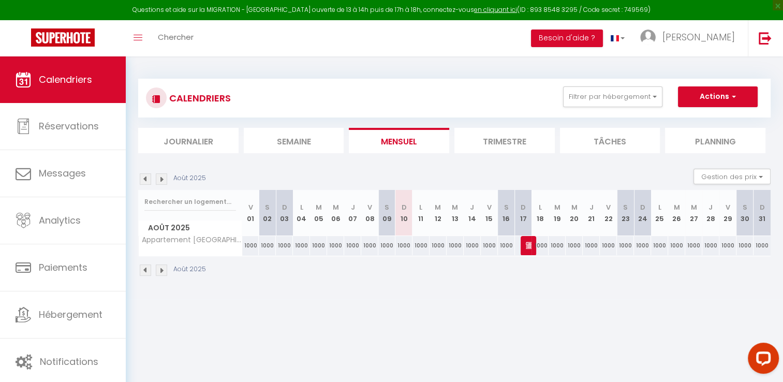
click at [80, 80] on span "Calendriers" at bounding box center [65, 79] width 53 height 13
click at [609, 101] on button "Filtrer par hébergement" at bounding box center [612, 96] width 99 height 21
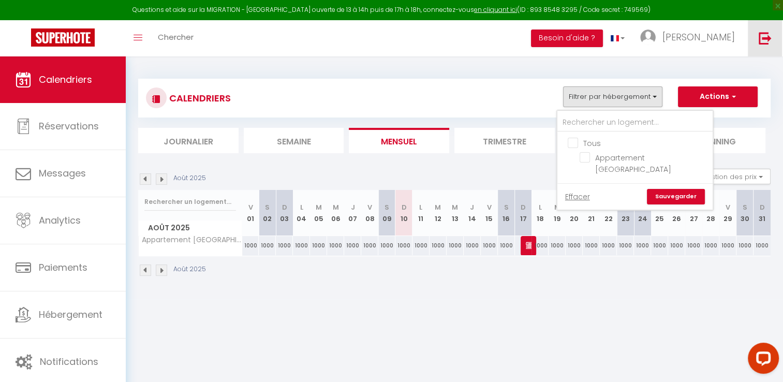
click at [766, 44] on link at bounding box center [765, 38] width 34 height 36
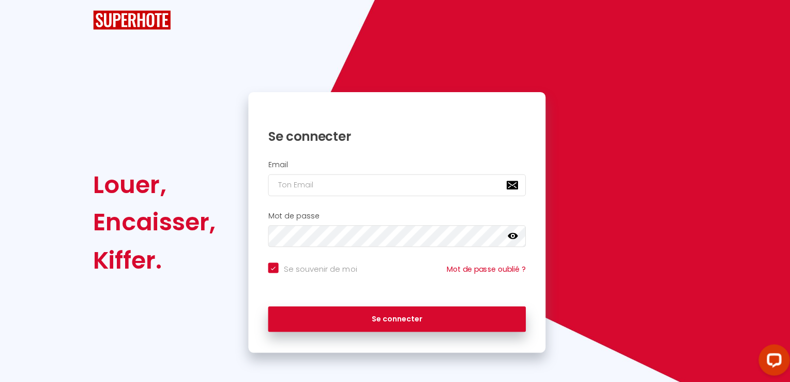
checkbox input "true"
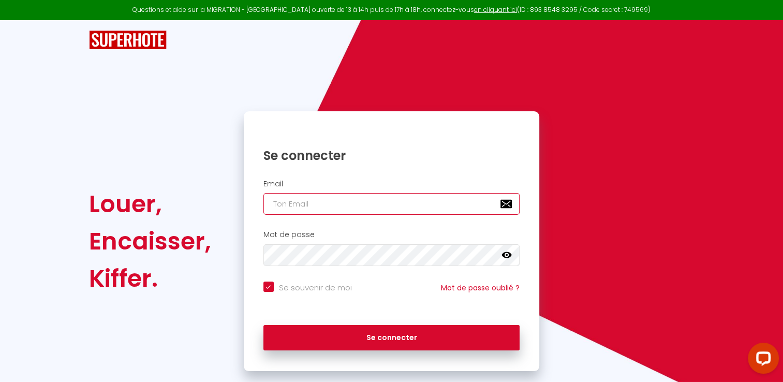
click at [359, 196] on input "email" at bounding box center [391, 204] width 257 height 22
type input "[EMAIL_ADDRESS][DOMAIN_NAME]"
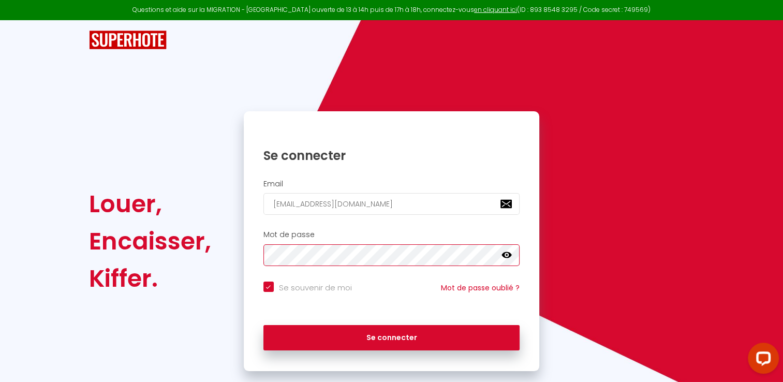
click at [263, 325] on button "Se connecter" at bounding box center [391, 338] width 257 height 26
checkbox input "true"
